Goal: Task Accomplishment & Management: Manage account settings

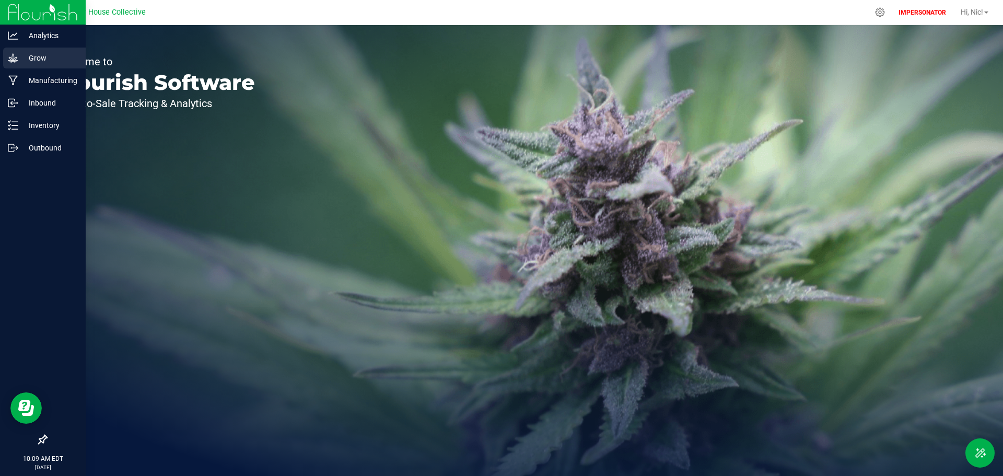
click at [9, 61] on icon at bounding box center [13, 58] width 10 height 10
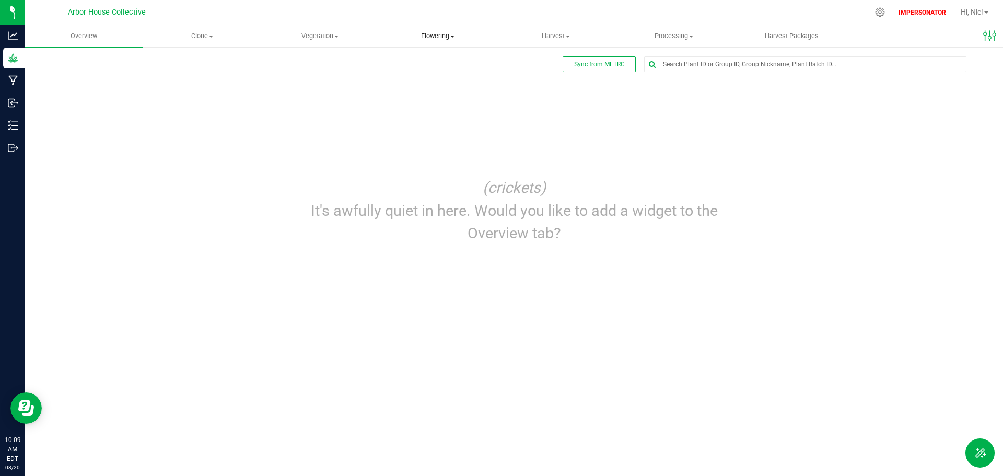
click at [445, 37] on span "Flowering" at bounding box center [437, 35] width 117 height 9
click at [427, 72] on span "Flowering groups" at bounding box center [422, 75] width 87 height 9
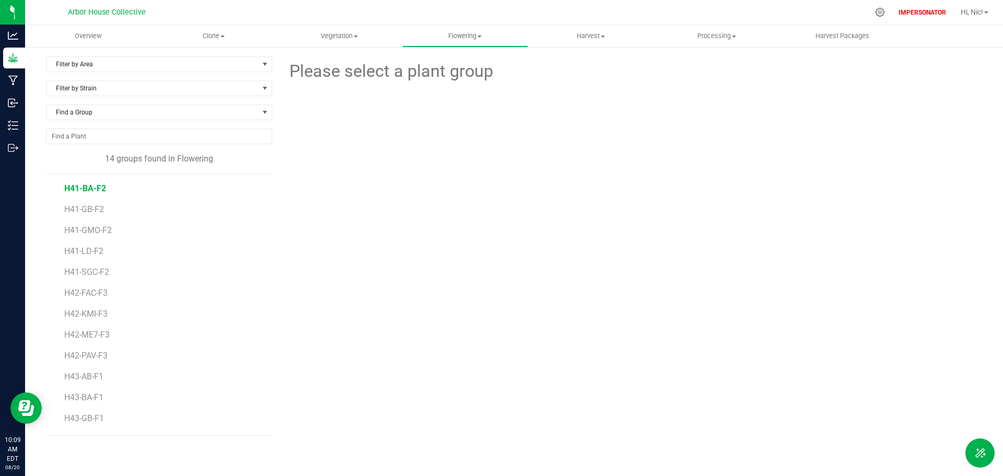
click at [88, 191] on span "H41-BA-F2" at bounding box center [85, 188] width 42 height 10
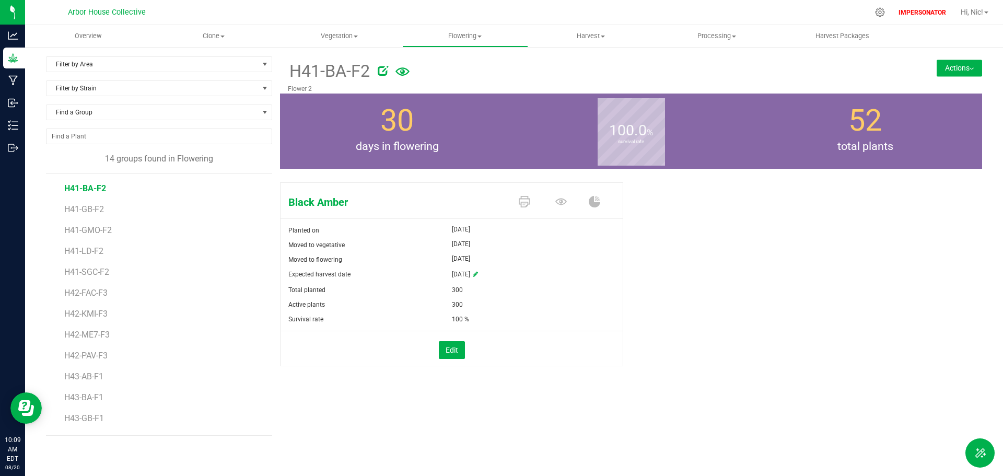
click at [86, 217] on li "H41-GMO-F2" at bounding box center [164, 226] width 201 height 21
click at [84, 231] on span "H41-GMO-F2" at bounding box center [89, 230] width 50 height 10
click at [80, 254] on span "H41-LD-F2" at bounding box center [84, 251] width 41 height 10
click at [80, 271] on span "H41-SGC-F2" at bounding box center [87, 272] width 47 height 10
click at [83, 296] on span "H42-FAC-F3" at bounding box center [87, 293] width 46 height 10
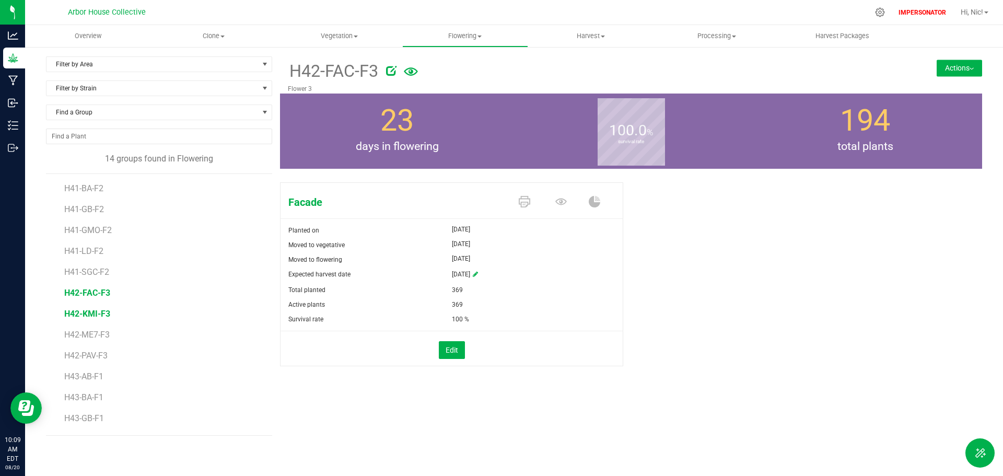
click at [82, 317] on span "H42-KMI-F3" at bounding box center [87, 314] width 46 height 10
click at [79, 336] on span "H42-ME7-F3" at bounding box center [88, 335] width 48 height 10
click at [84, 358] on span "H42-PAV-F3" at bounding box center [86, 356] width 45 height 10
click at [84, 376] on span "H43-AB-F1" at bounding box center [85, 376] width 42 height 10
click at [85, 388] on li "H43-BA-F1" at bounding box center [164, 393] width 201 height 21
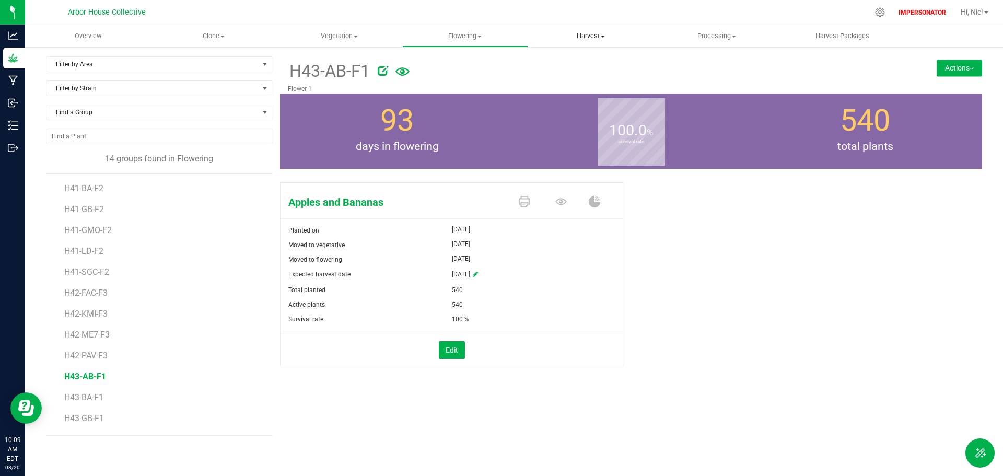
click at [585, 33] on span "Harvest" at bounding box center [591, 35] width 125 height 9
click at [560, 62] on span "Harvests" at bounding box center [557, 63] width 58 height 9
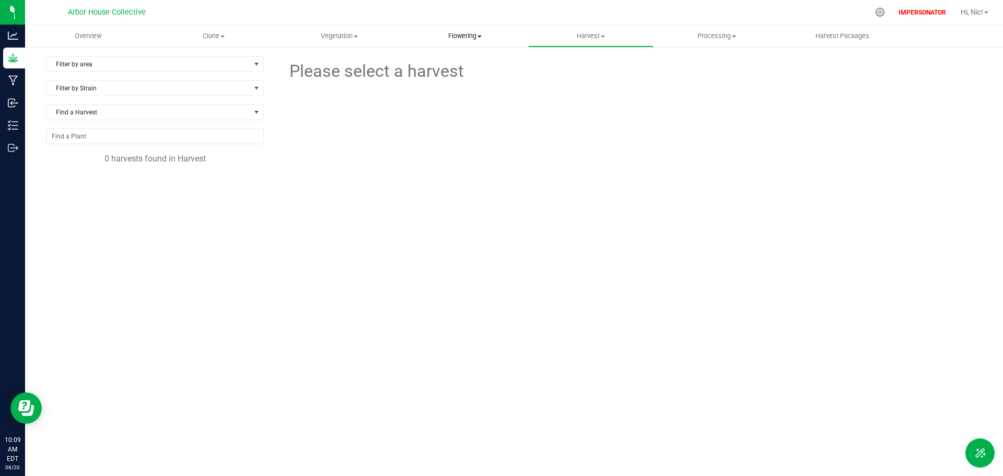
click at [453, 34] on span "Flowering" at bounding box center [465, 35] width 125 height 9
click at [456, 37] on span "Flowering" at bounding box center [465, 35] width 126 height 9
click at [461, 41] on uib-tab-heading "Flowering Create harvest Flowering groups Flowering plants Apply to plants" at bounding box center [465, 36] width 126 height 22
click at [452, 71] on span "Flowering groups" at bounding box center [445, 75] width 87 height 9
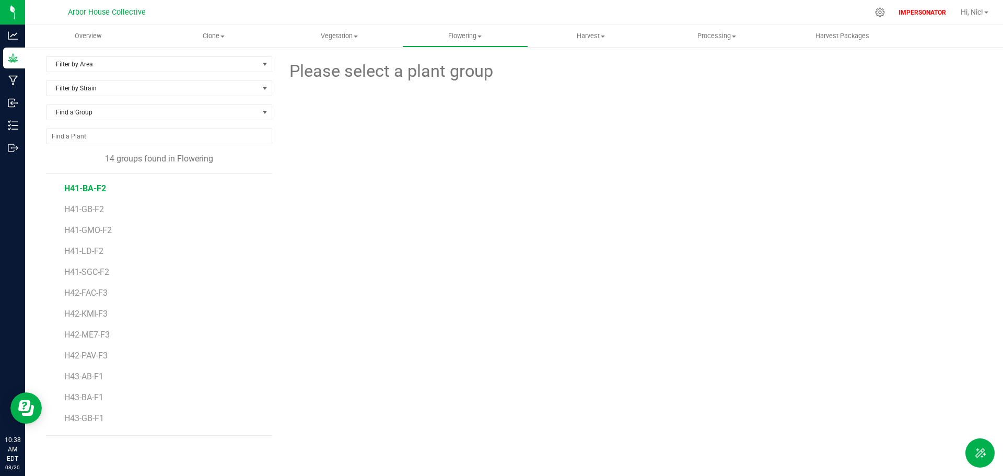
click at [91, 190] on span "H41-BA-F2" at bounding box center [85, 188] width 42 height 10
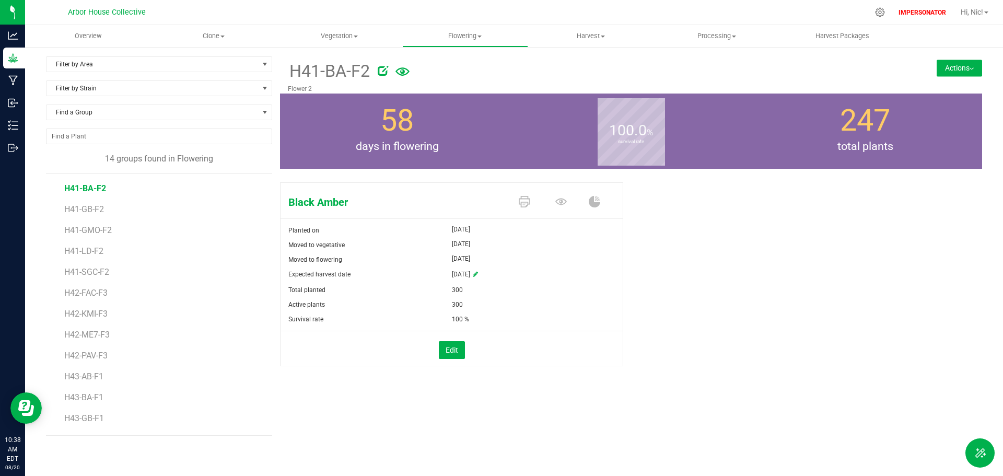
click at [939, 73] on button "Actions" at bounding box center [959, 68] width 45 height 17
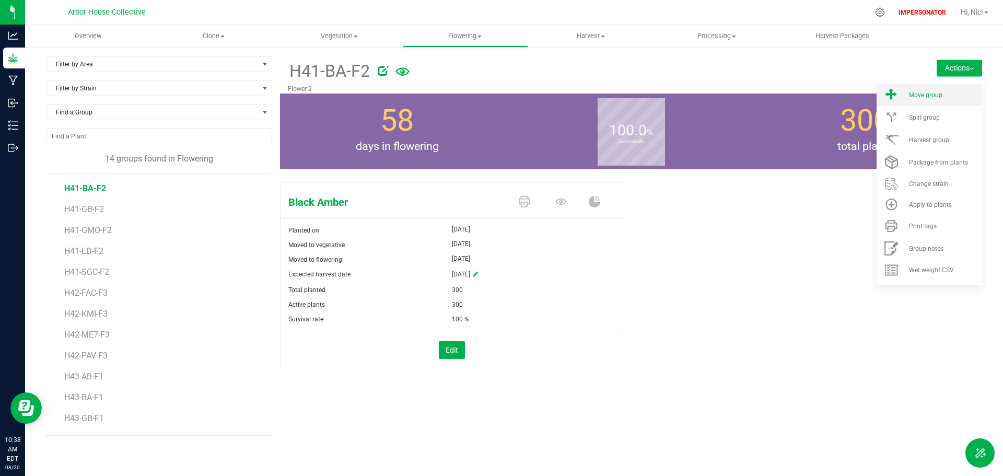
click at [929, 96] on span "Move group" at bounding box center [925, 94] width 33 height 7
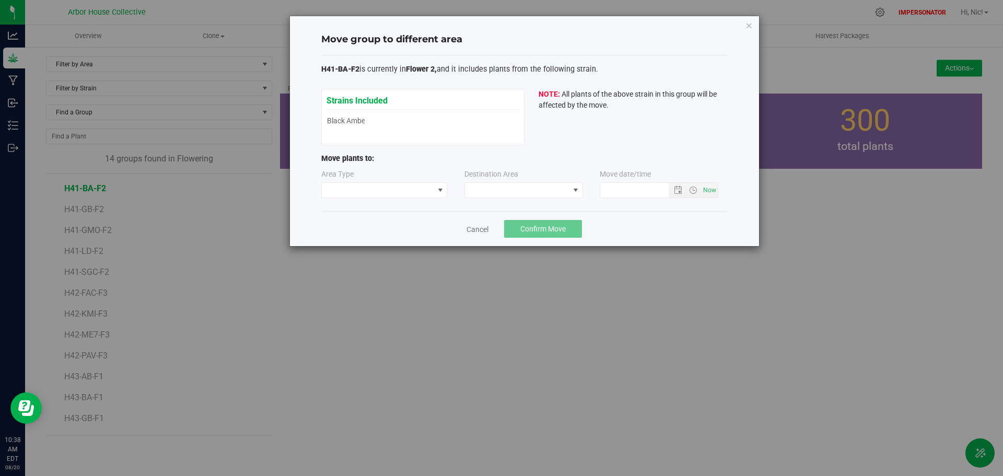
type input "[DATE] 10:38 AM"
click at [387, 192] on span at bounding box center [378, 190] width 112 height 15
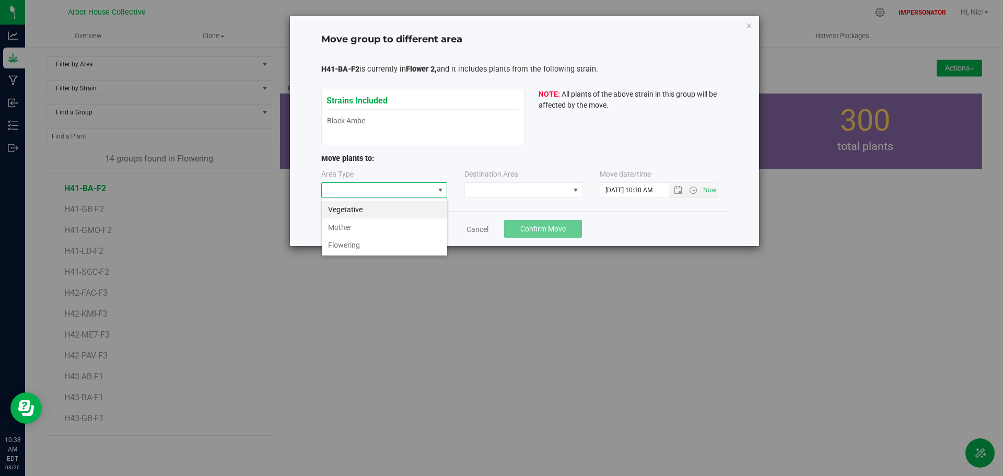
scroll to position [16, 126]
click at [413, 317] on div "Move group to different area H41-BA-F2 is currently in Flower 2, and it include…" at bounding box center [505, 238] width 1011 height 476
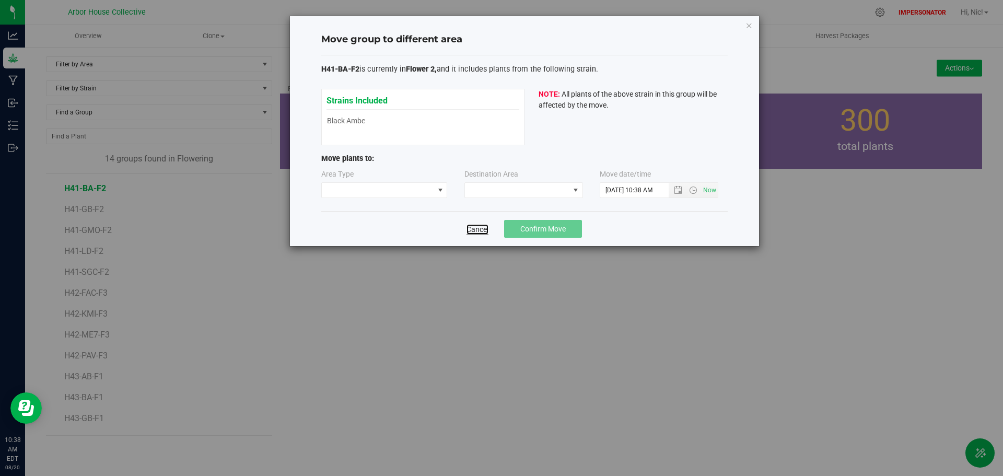
click at [474, 230] on link "Cancel" at bounding box center [477, 229] width 22 height 10
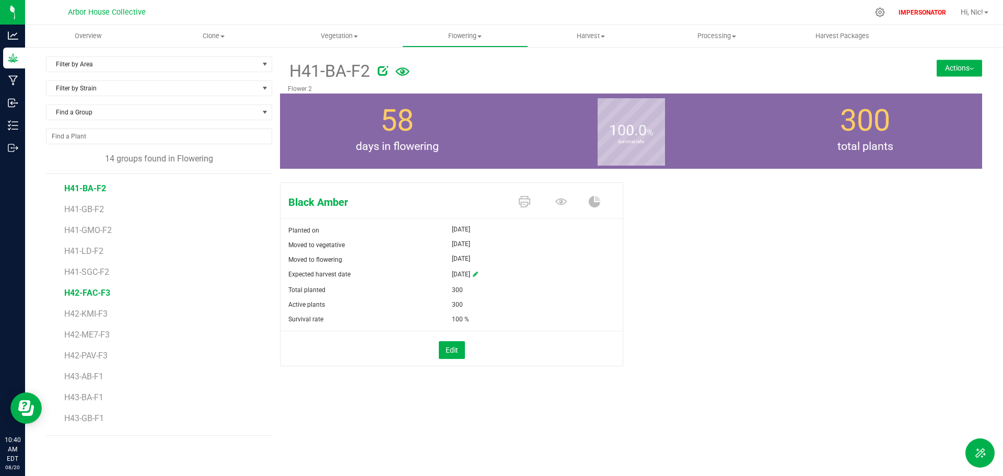
click at [77, 296] on span "H42-FAC-F3" at bounding box center [87, 293] width 46 height 10
click at [478, 274] on icon at bounding box center [475, 274] width 5 height 6
drag, startPoint x: 328, startPoint y: 202, endPoint x: 287, endPoint y: 201, distance: 40.8
click at [287, 201] on span "Facade" at bounding box center [395, 202] width 228 height 16
copy span "Facade"
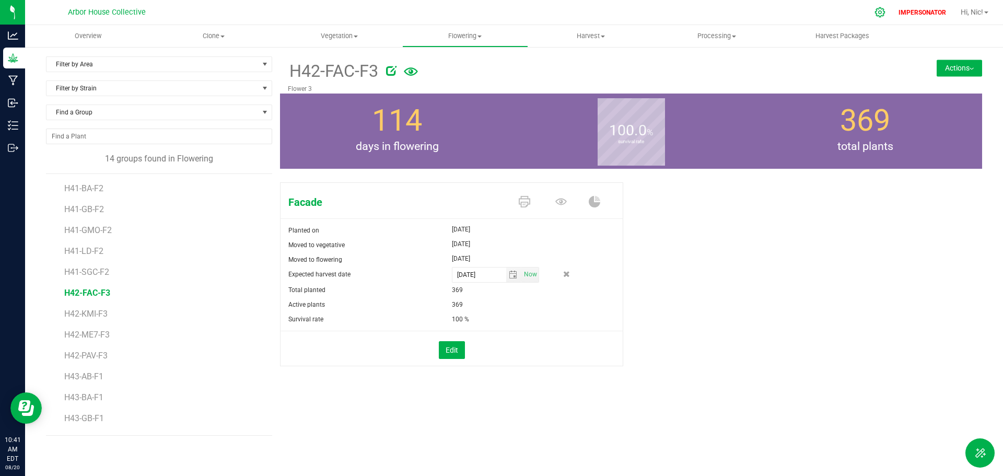
click at [876, 14] on icon at bounding box center [879, 12] width 11 height 11
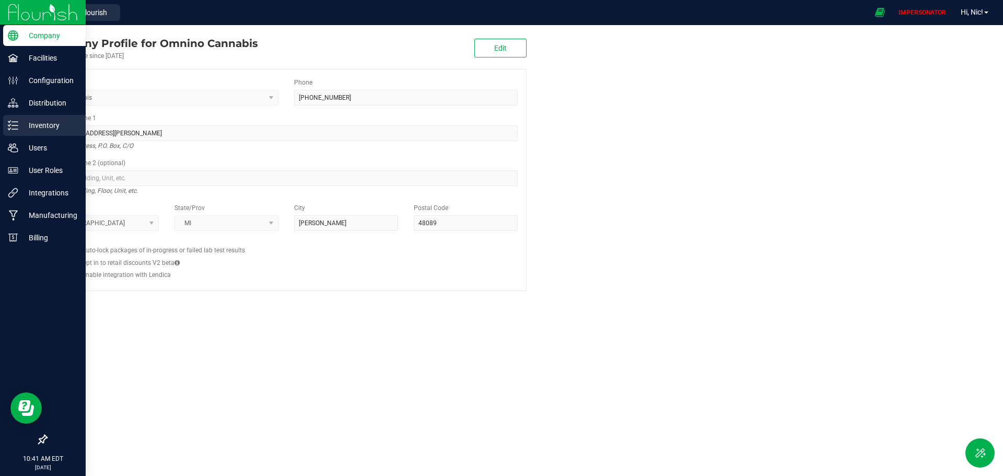
click at [37, 126] on p "Inventory" at bounding box center [49, 125] width 63 height 13
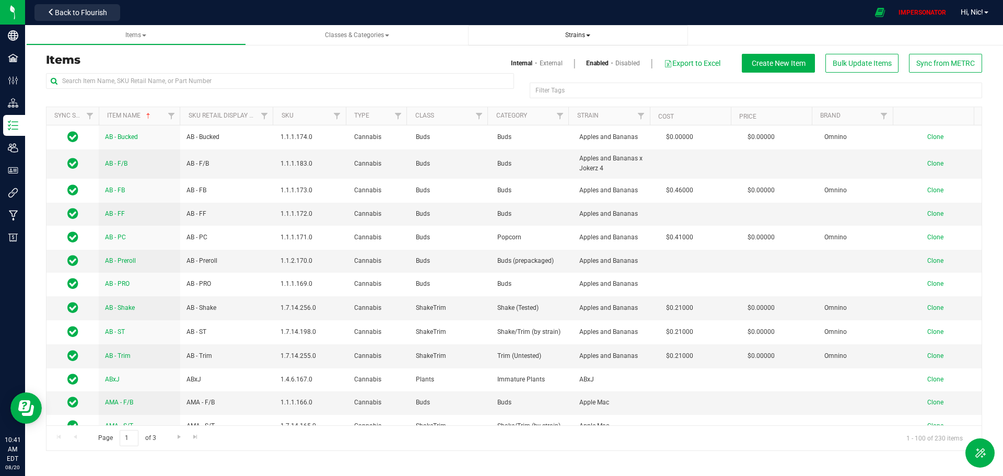
click at [582, 38] on span "Strains" at bounding box center [577, 34] width 25 height 7
click at [505, 67] on span "All strains" at bounding box center [500, 63] width 32 height 8
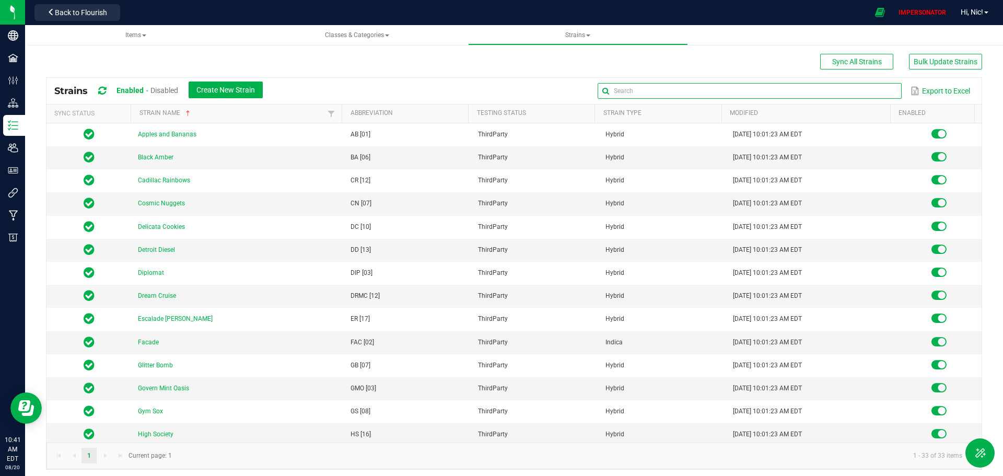
click at [860, 91] on input "text" at bounding box center [749, 91] width 303 height 16
paste input "Facade"
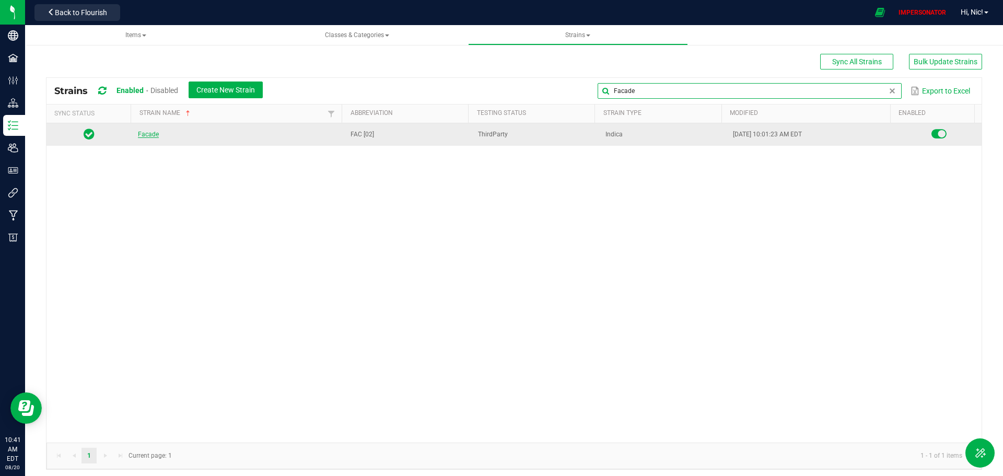
type input "Facade"
click at [146, 136] on link "Facade" at bounding box center [148, 134] width 21 height 7
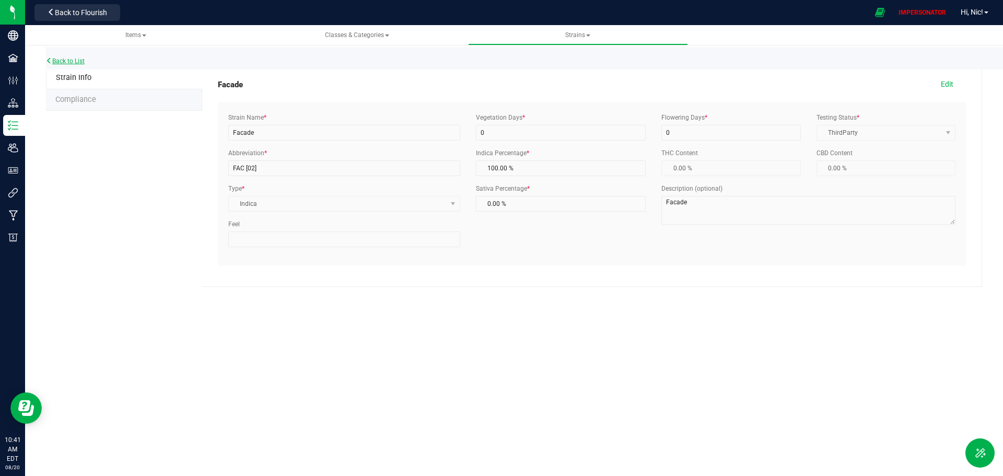
click at [56, 62] on link "Back to List" at bounding box center [65, 60] width 39 height 7
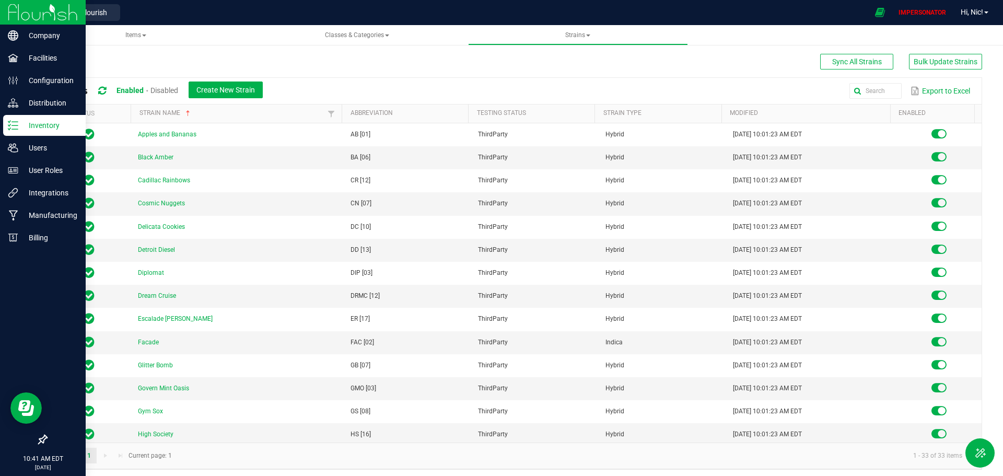
click at [15, 127] on icon at bounding box center [13, 125] width 10 height 10
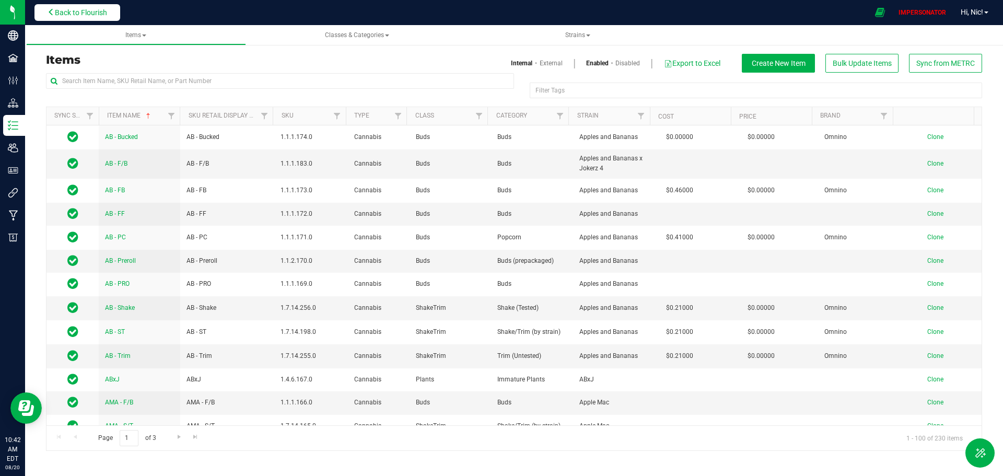
click at [99, 14] on span "Back to Flourish" at bounding box center [81, 12] width 52 height 8
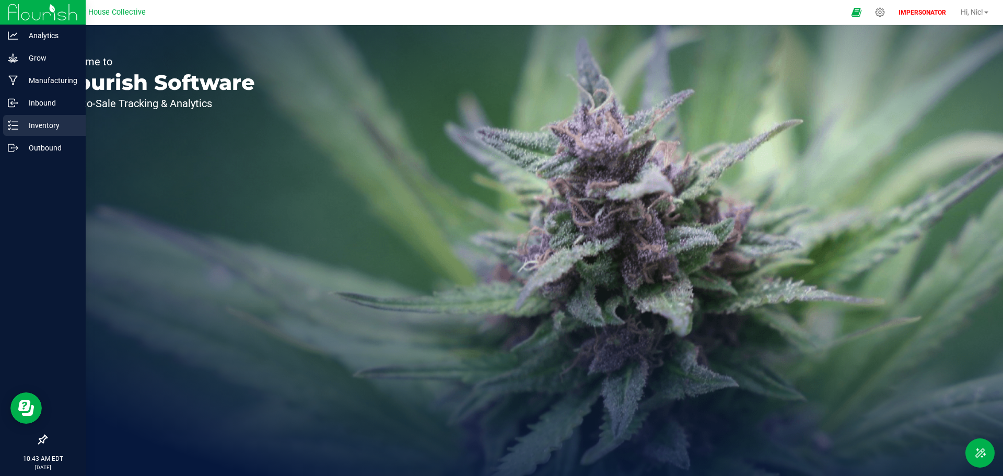
click at [38, 126] on p "Inventory" at bounding box center [49, 125] width 63 height 13
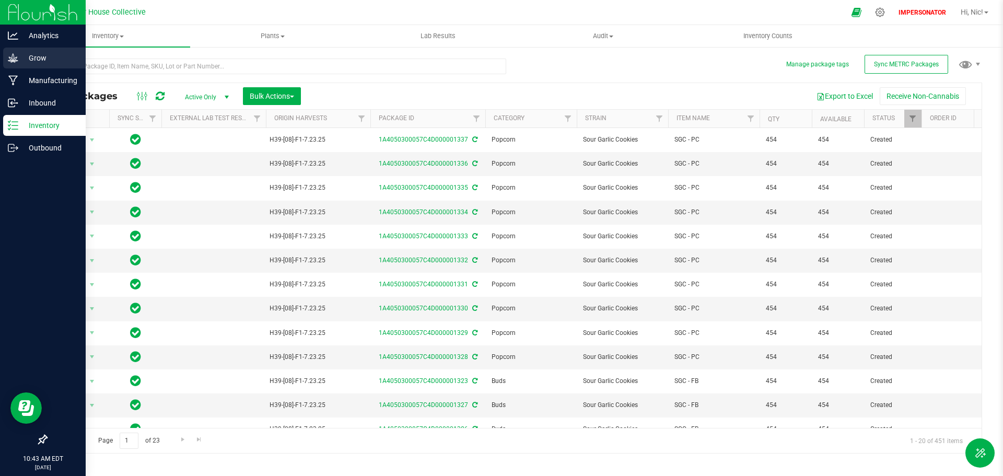
click at [33, 55] on p "Grow" at bounding box center [49, 58] width 63 height 13
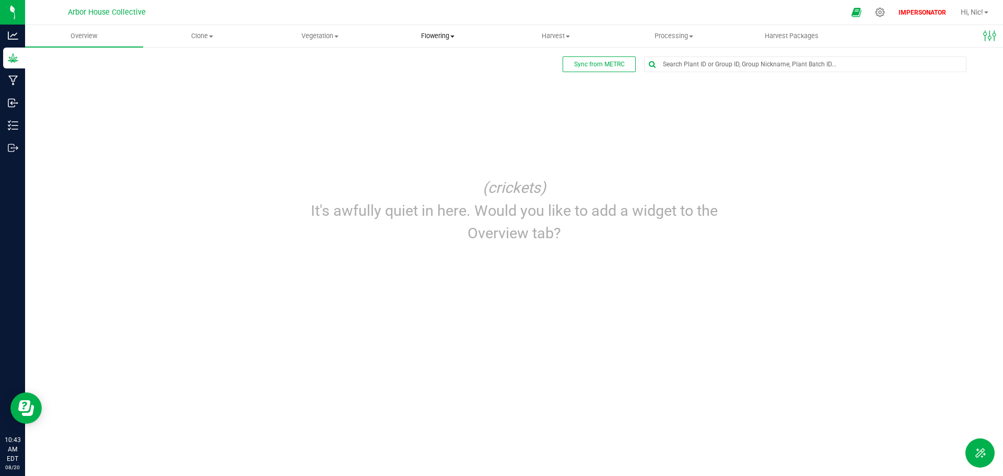
click at [427, 34] on span "Flowering" at bounding box center [437, 35] width 117 height 9
click at [416, 71] on span "Flowering groups" at bounding box center [422, 75] width 87 height 9
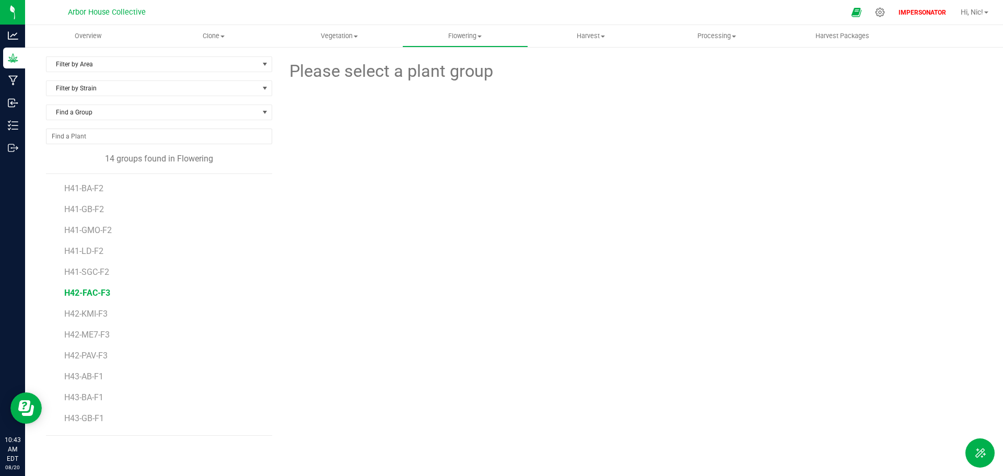
click at [89, 293] on span "H42-FAC-F3" at bounding box center [87, 293] width 46 height 10
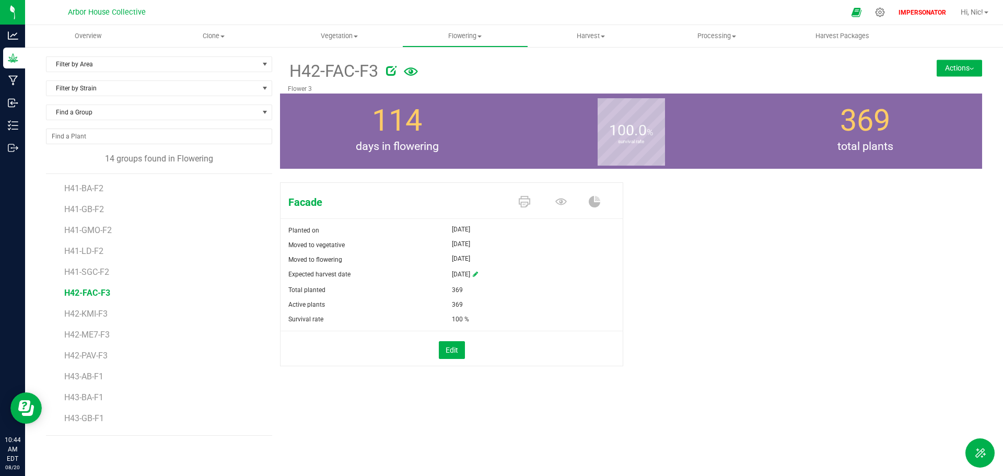
click at [469, 241] on span "[DATE]" at bounding box center [461, 244] width 18 height 13
click at [947, 68] on button "Actions" at bounding box center [959, 68] width 45 height 17
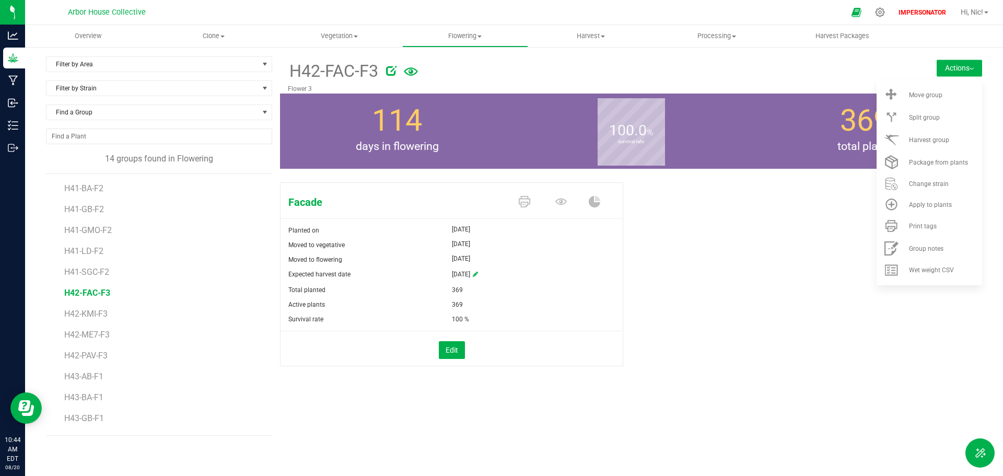
scroll to position [40, 0]
click at [92, 272] on span "H42-KMI-F3" at bounding box center [87, 274] width 46 height 10
click at [87, 295] on span "H42-ME7-F3" at bounding box center [88, 295] width 48 height 10
drag, startPoint x: 487, startPoint y: 259, endPoint x: 447, endPoint y: 259, distance: 39.7
click at [447, 259] on div "Moved to flowering [DATE]" at bounding box center [452, 259] width 342 height 15
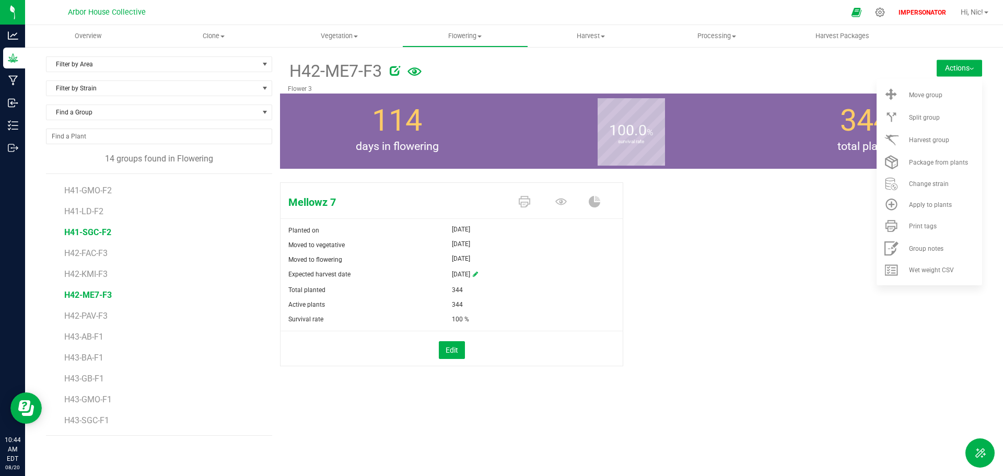
click at [90, 231] on span "H41-SGC-F2" at bounding box center [87, 232] width 47 height 10
click at [84, 251] on span "H42-FAC-F3" at bounding box center [87, 253] width 46 height 10
click at [94, 231] on span "H41-SGC-F2" at bounding box center [87, 232] width 47 height 10
click at [560, 203] on icon at bounding box center [560, 201] width 11 height 7
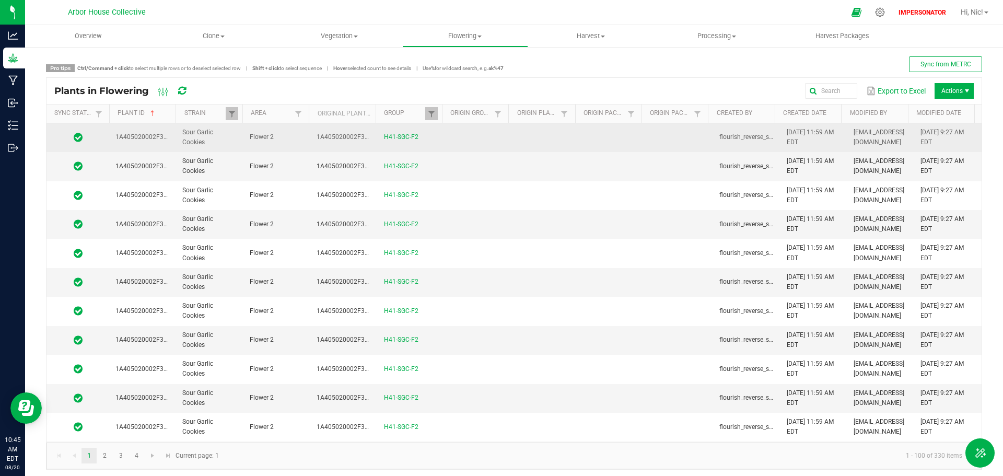
click at [78, 139] on icon at bounding box center [78, 137] width 9 height 10
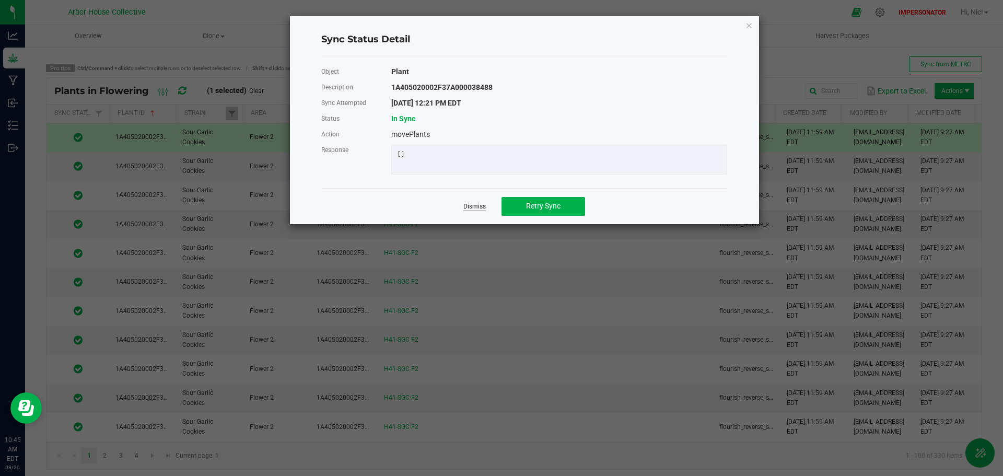
click at [467, 211] on link "Dismiss" at bounding box center [474, 206] width 22 height 9
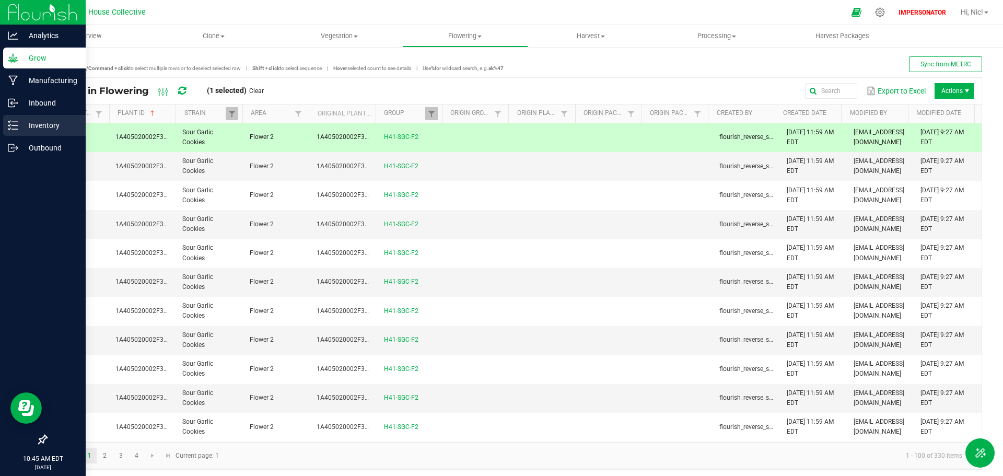
click at [28, 125] on p "Inventory" at bounding box center [49, 125] width 63 height 13
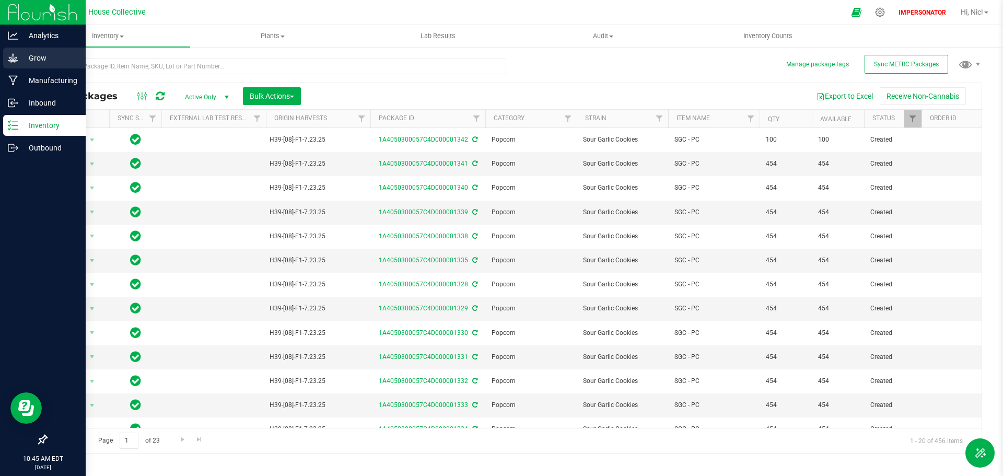
click at [42, 52] on p "Grow" at bounding box center [49, 58] width 63 height 13
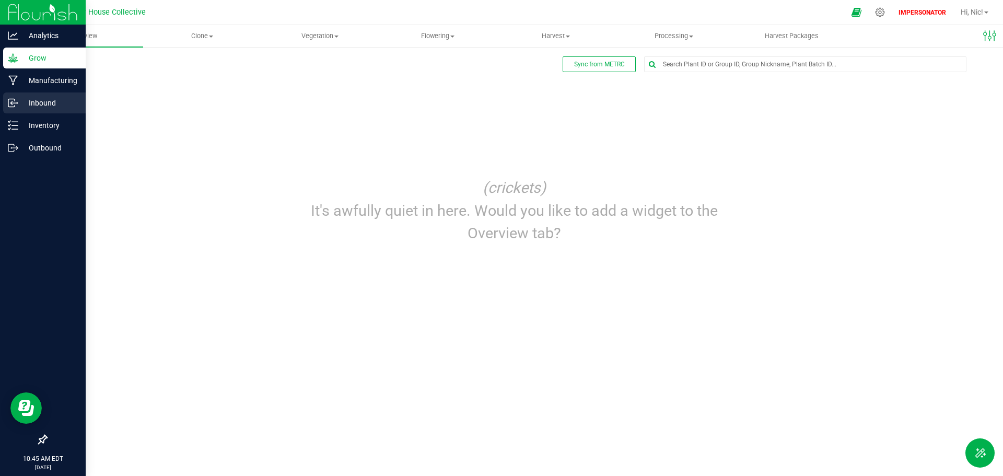
click at [17, 108] on icon at bounding box center [13, 103] width 10 height 10
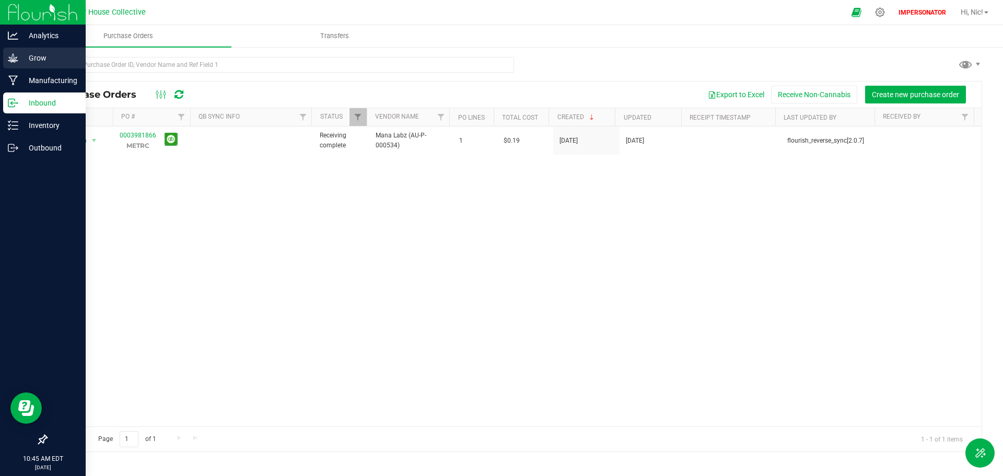
click at [36, 51] on div "Grow" at bounding box center [44, 58] width 83 height 21
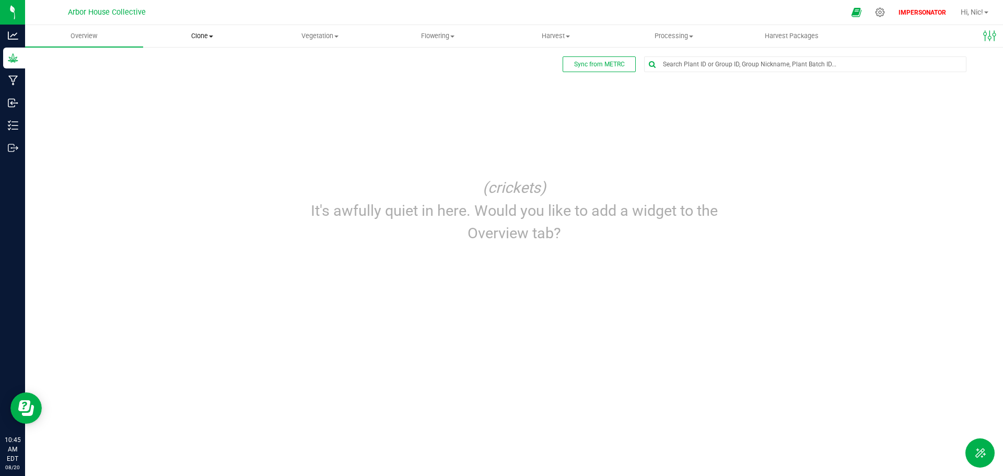
click at [204, 37] on span "Clone" at bounding box center [202, 35] width 117 height 9
click at [308, 38] on span "Vegetation" at bounding box center [320, 35] width 117 height 9
click at [428, 34] on span "Flowering" at bounding box center [437, 35] width 117 height 9
click at [418, 75] on span "Flowering groups" at bounding box center [422, 75] width 87 height 9
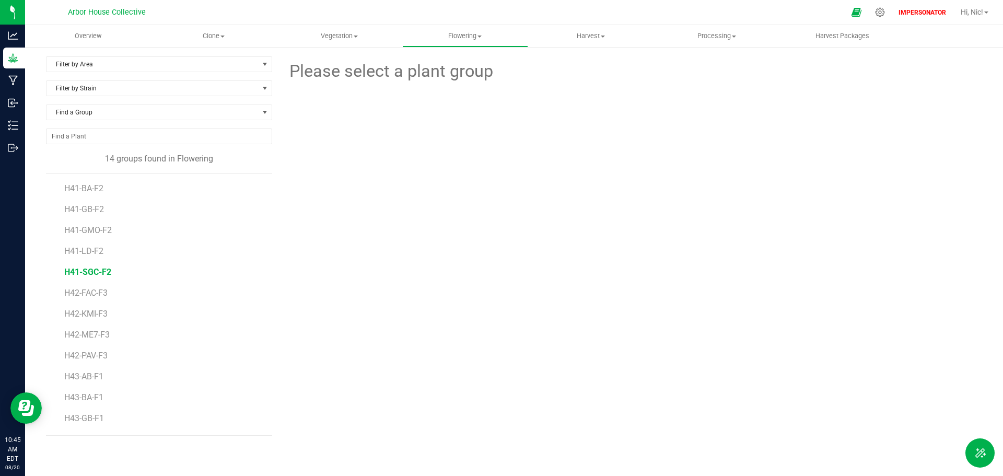
click at [90, 272] on span "H41-SGC-F2" at bounding box center [87, 272] width 47 height 10
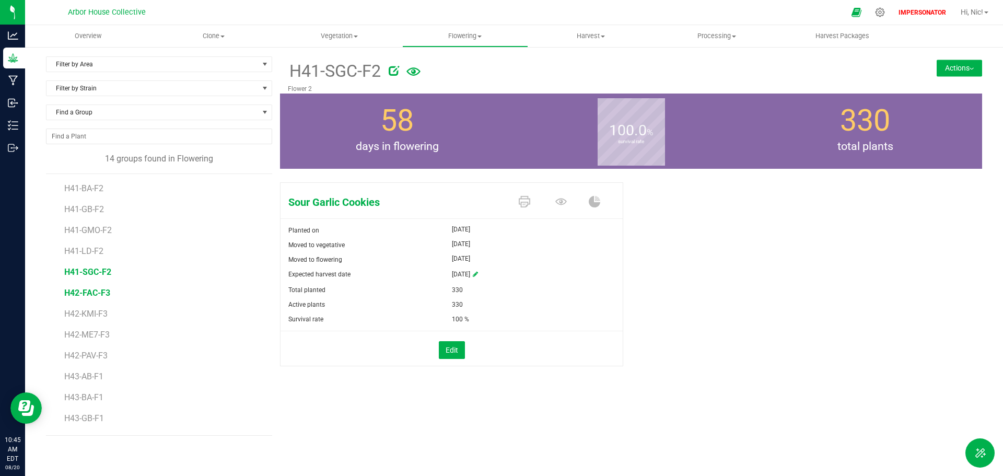
click at [95, 293] on span "H42-FAC-F3" at bounding box center [87, 293] width 46 height 10
click at [95, 272] on span "H41-SGC-F2" at bounding box center [87, 272] width 47 height 10
click at [90, 291] on span "H42-FAC-F3" at bounding box center [87, 293] width 46 height 10
click at [98, 316] on span "H42-KMI-F3" at bounding box center [87, 314] width 46 height 10
click at [99, 294] on span "H42-FAC-F3" at bounding box center [87, 293] width 46 height 10
